Goal: Transaction & Acquisition: Purchase product/service

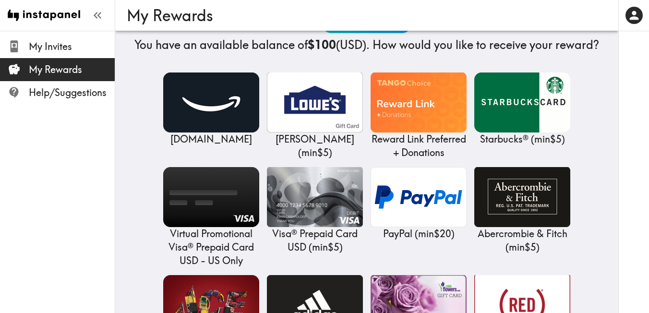
scroll to position [120, 0]
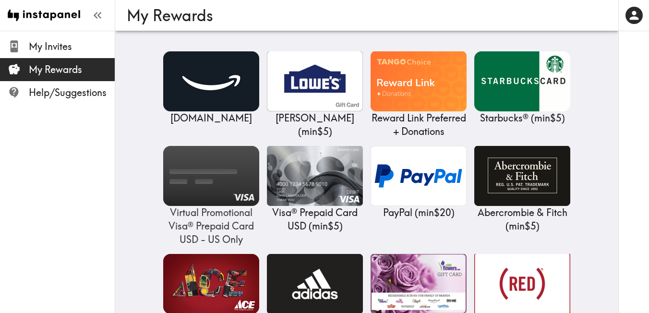
click at [241, 180] on img at bounding box center [211, 176] width 96 height 60
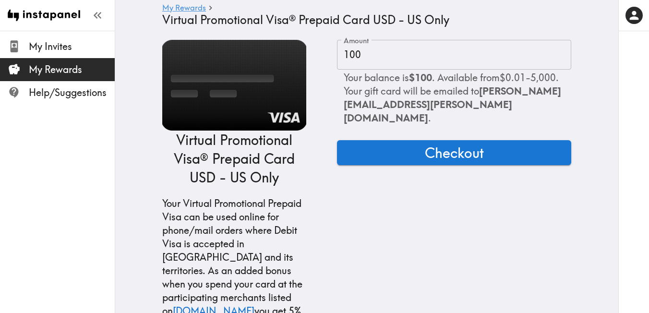
scroll to position [8, 0]
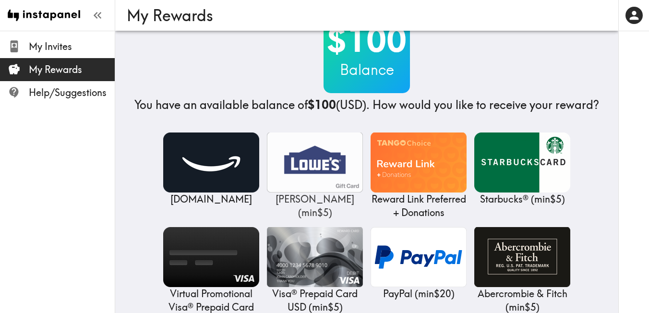
scroll to position [43, 0]
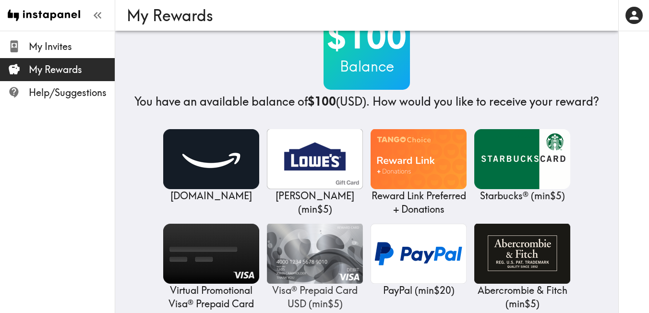
click at [319, 246] on img at bounding box center [315, 254] width 96 height 60
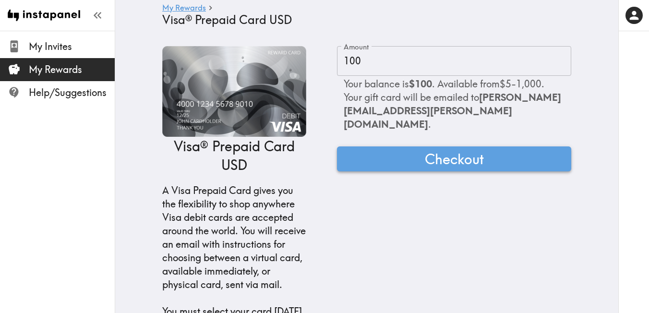
click at [384, 151] on button "Checkout" at bounding box center [454, 158] width 234 height 25
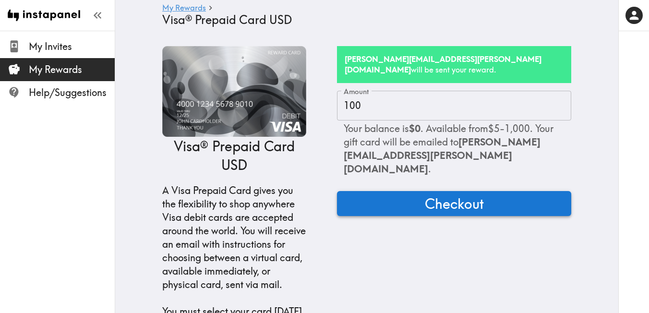
click at [363, 191] on button "Checkout" at bounding box center [454, 203] width 234 height 25
